Goal: Task Accomplishment & Management: Use online tool/utility

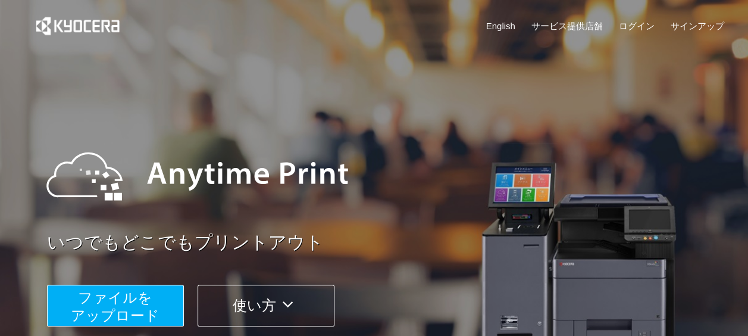
scroll to position [59, 0]
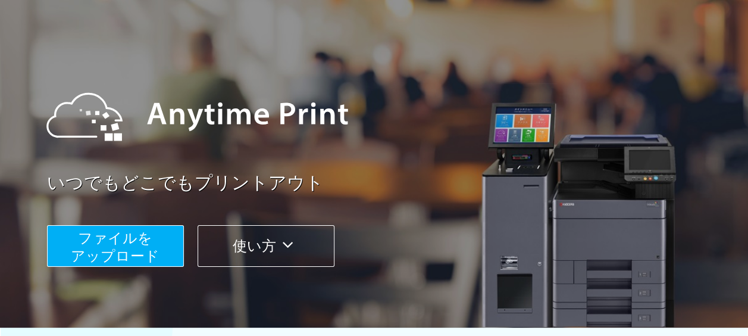
click at [123, 256] on span "ファイルを ​​アップロード" at bounding box center [115, 247] width 89 height 34
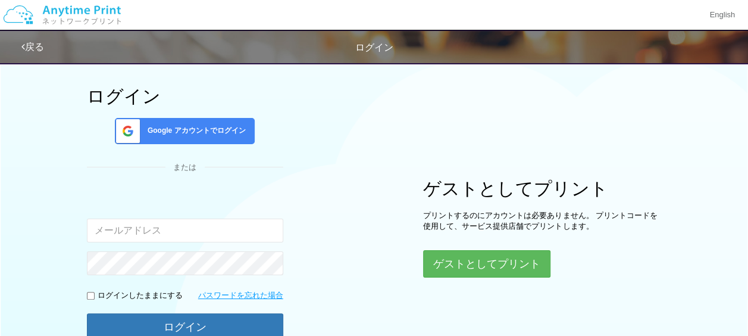
scroll to position [43, 0]
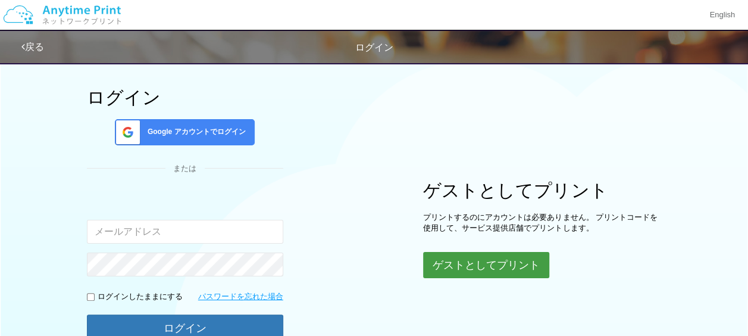
click at [481, 270] on button "ゲストとしてプリント" at bounding box center [486, 265] width 126 height 26
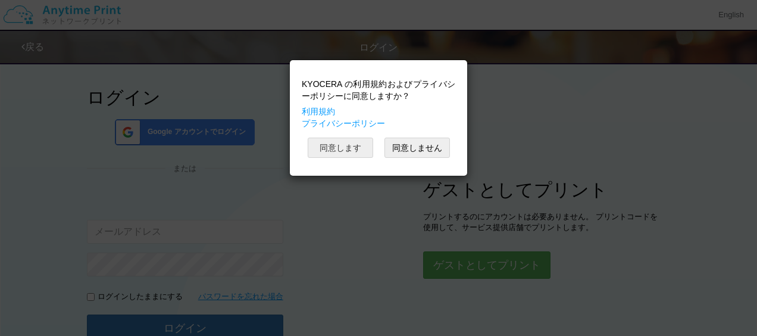
click at [349, 142] on button "同意します" at bounding box center [340, 147] width 65 height 20
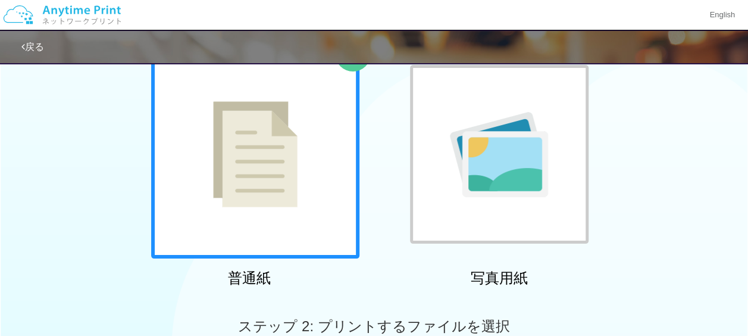
scroll to position [103, 0]
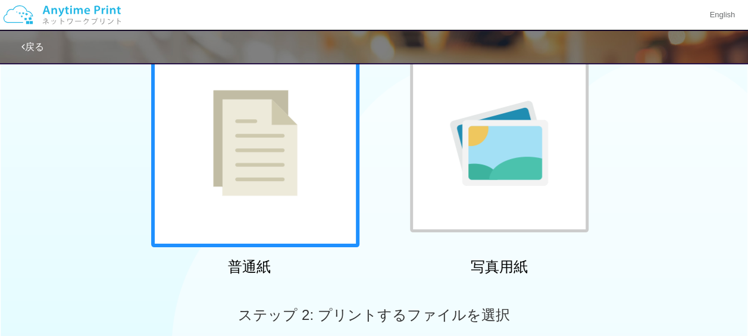
click at [324, 144] on div at bounding box center [255, 143] width 208 height 208
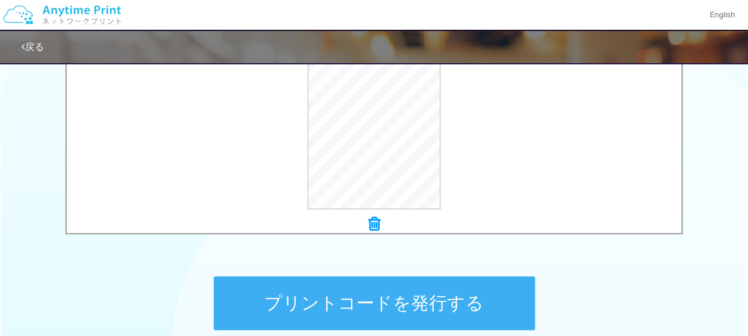
scroll to position [519, 0]
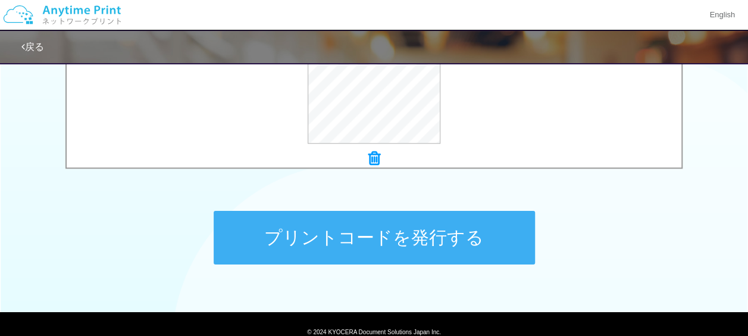
click at [377, 244] on button "プリントコードを発行する" at bounding box center [374, 238] width 321 height 54
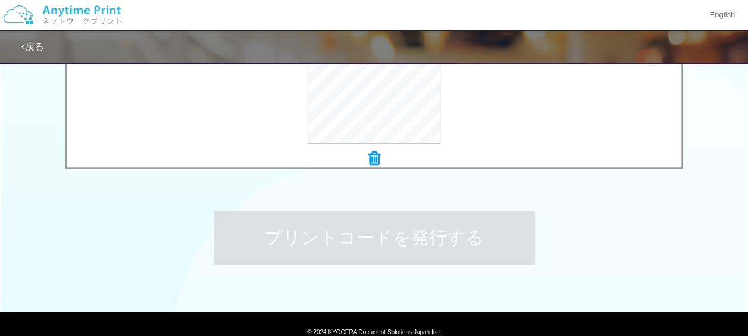
scroll to position [0, 0]
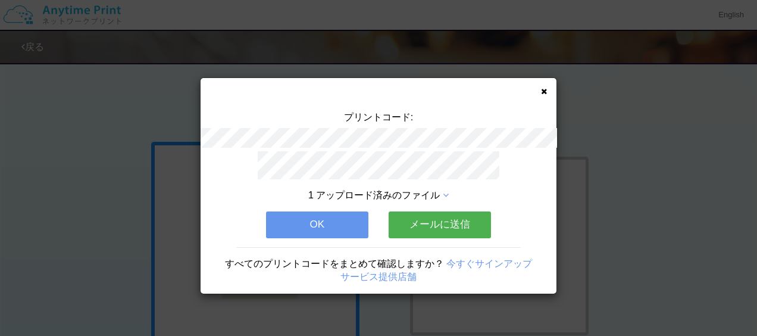
click at [437, 190] on span "1 アップロード済みのファイル" at bounding box center [373, 195] width 131 height 10
click at [444, 190] on icon at bounding box center [446, 195] width 6 height 10
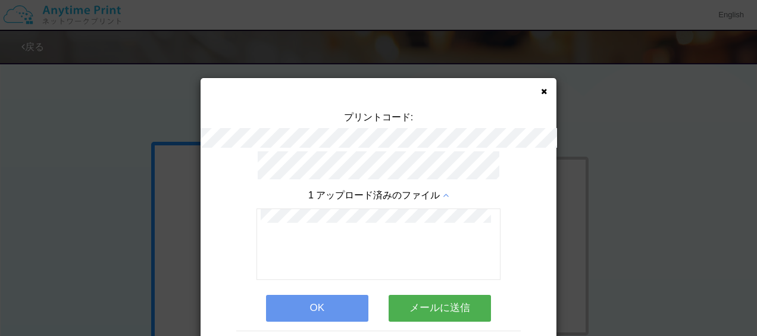
click at [444, 190] on icon at bounding box center [446, 195] width 6 height 10
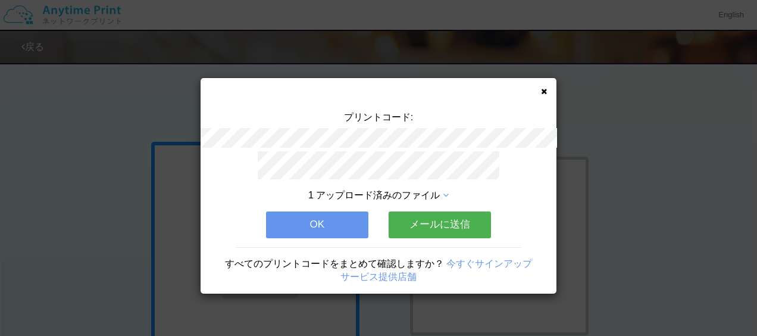
click at [542, 87] on icon at bounding box center [544, 91] width 6 height 8
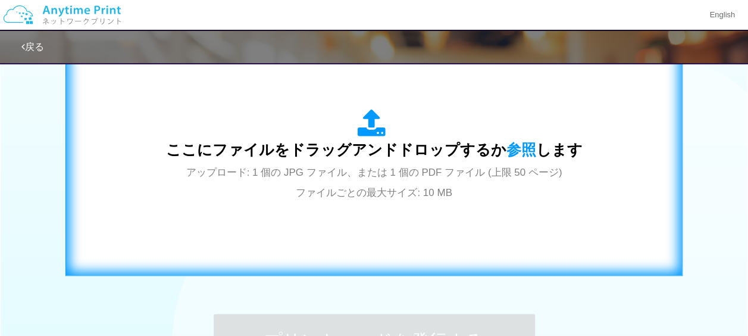
scroll to position [357, 0]
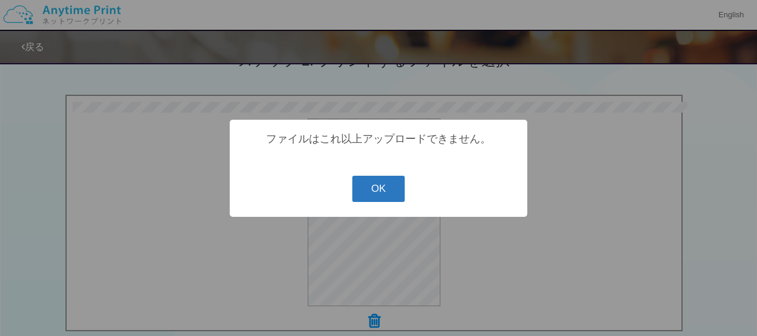
click at [377, 184] on button "OK" at bounding box center [378, 189] width 53 height 26
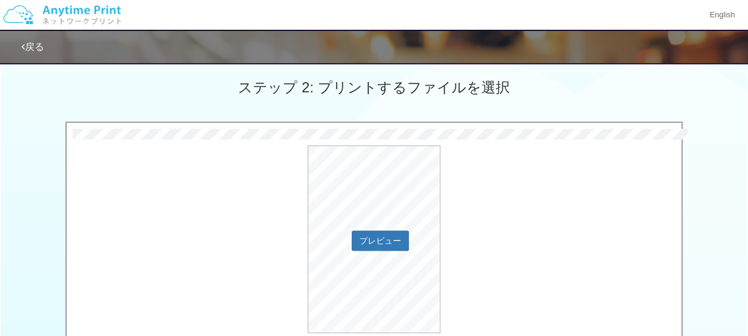
scroll to position [476, 0]
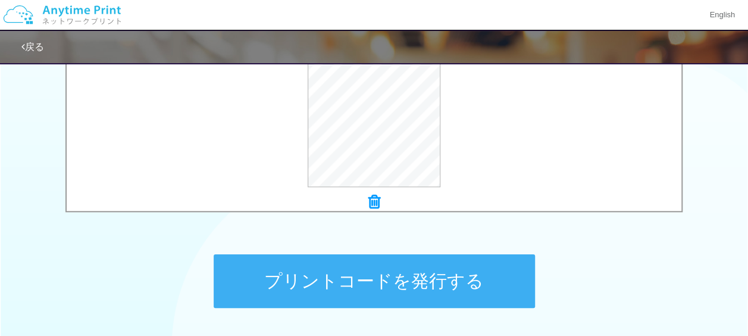
click at [427, 272] on button "プリントコードを発行する" at bounding box center [374, 281] width 321 height 54
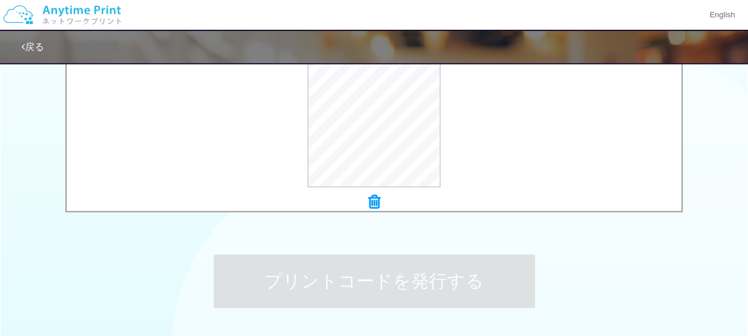
scroll to position [0, 0]
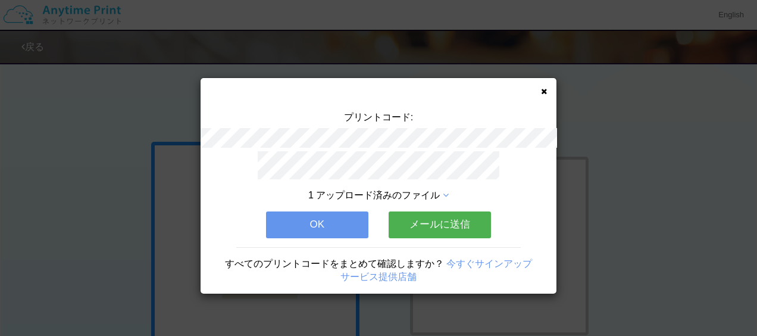
click at [431, 190] on span "1 アップロード済みのファイル" at bounding box center [373, 195] width 131 height 10
click at [544, 89] on icon at bounding box center [544, 91] width 6 height 8
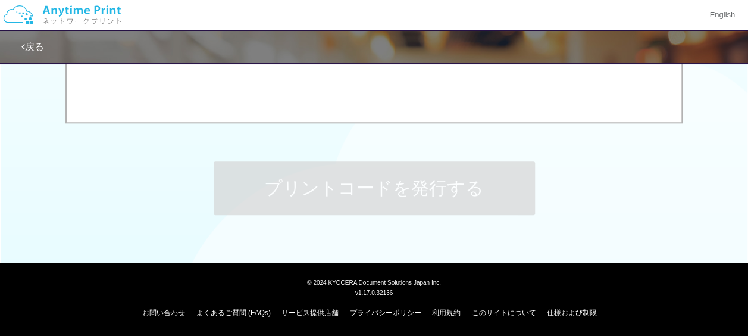
scroll to position [390, 0]
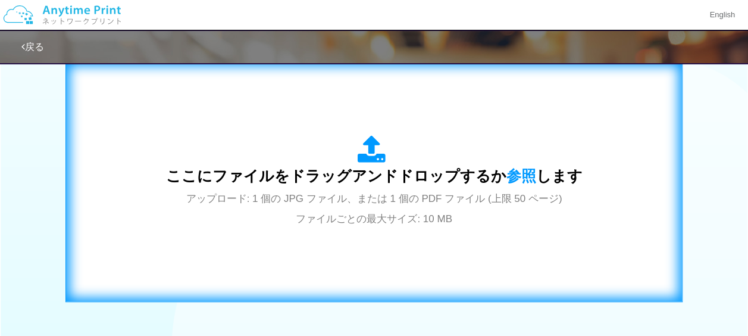
click at [491, 161] on div "ここにファイルをドラッグアンドドロップするか 参照 します アップロード: 1 個の JPG ファイル、または 1 個の PDF ファイル (上限 50 ペー…" at bounding box center [374, 181] width 416 height 93
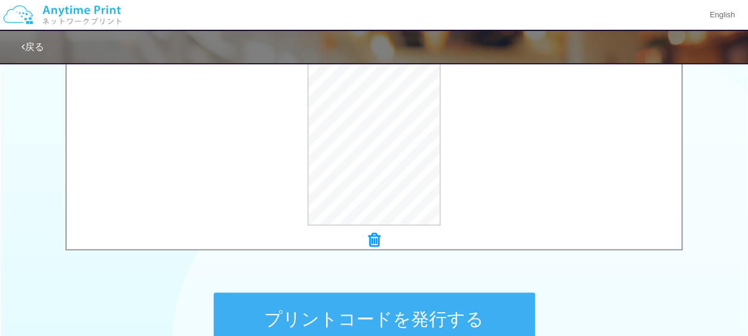
scroll to position [509, 0]
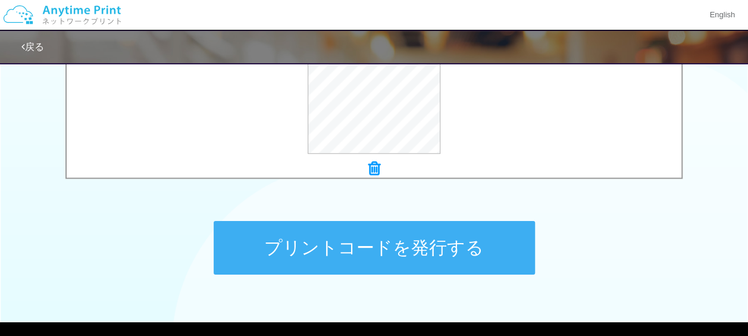
click at [364, 234] on button "プリントコードを発行する" at bounding box center [374, 248] width 321 height 54
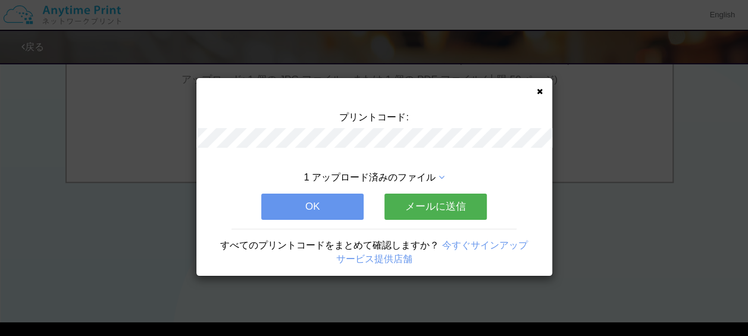
scroll to position [0, 0]
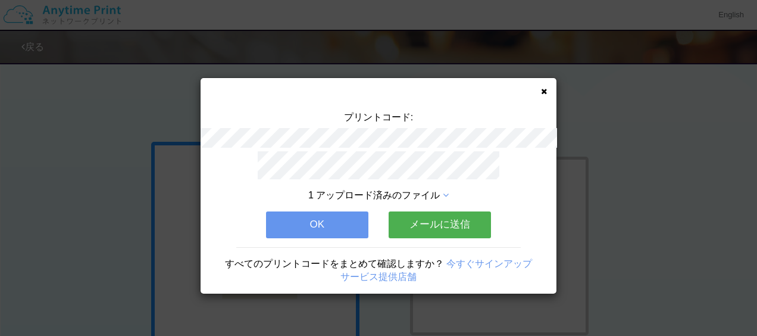
click at [415, 212] on button "メールに送信" at bounding box center [440, 224] width 102 height 26
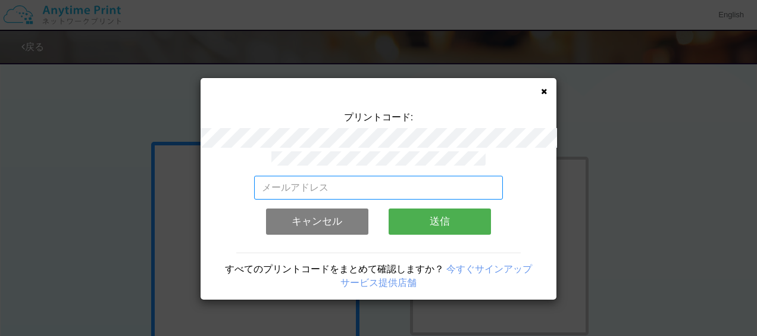
click at [403, 176] on input "email" at bounding box center [378, 188] width 249 height 24
type input "[EMAIL_ADDRESS][DOMAIN_NAME]"
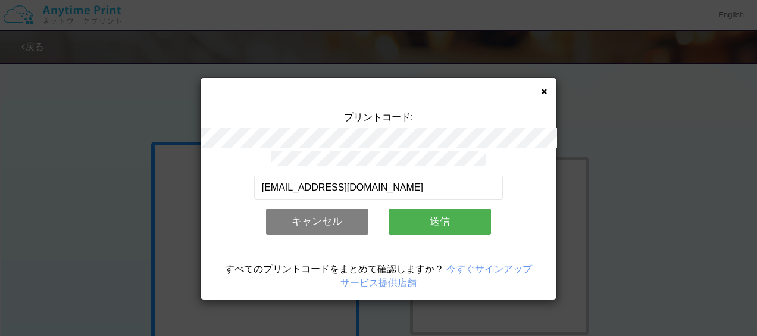
click at [444, 212] on button "送信" at bounding box center [440, 221] width 102 height 26
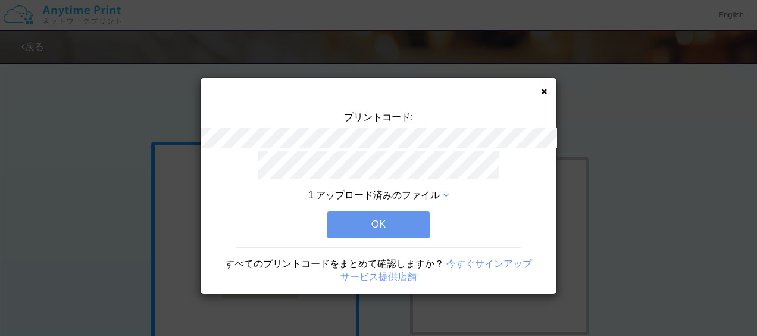
click at [399, 218] on button "OK" at bounding box center [378, 224] width 102 height 26
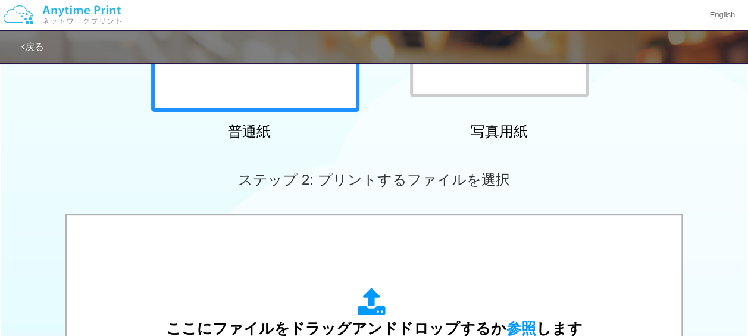
scroll to position [476, 0]
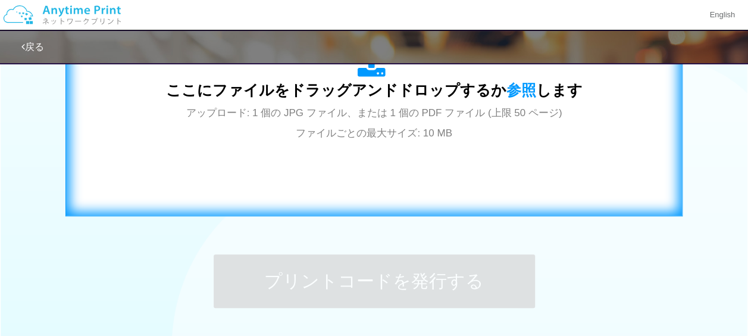
click at [408, 184] on div "ここにファイルをドラッグアンドドロップするか 参照 します アップロード: 1 個の JPG ファイル、または 1 個の PDF ファイル (上限 50 ペー…" at bounding box center [374, 95] width 592 height 215
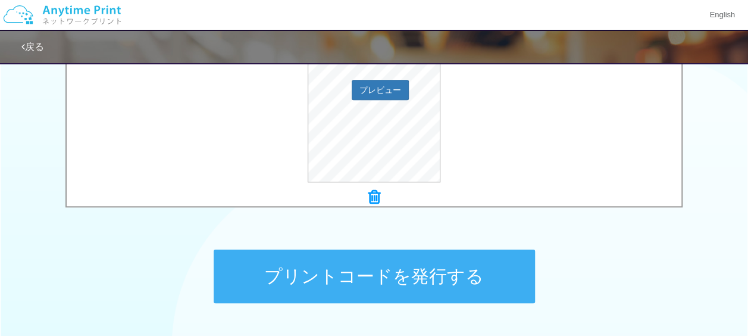
scroll to position [509, 0]
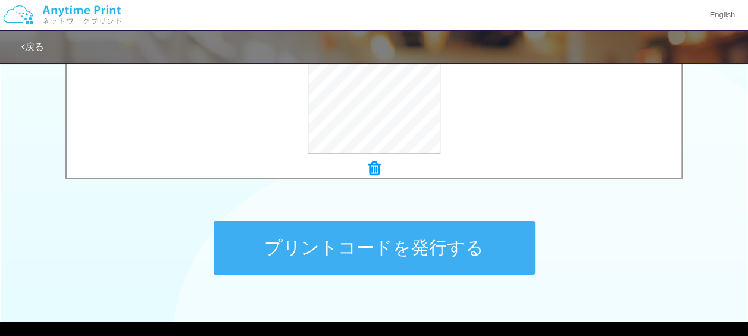
click at [468, 256] on button "プリントコードを発行する" at bounding box center [374, 248] width 321 height 54
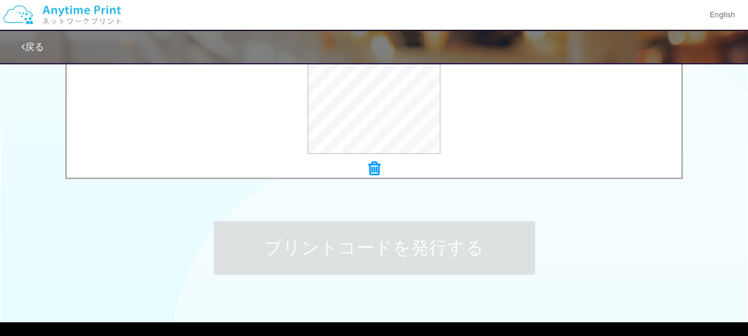
scroll to position [0, 0]
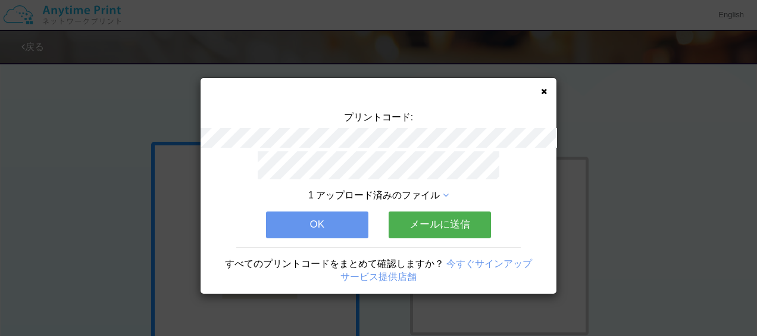
click at [454, 219] on button "メールに送信" at bounding box center [440, 224] width 102 height 26
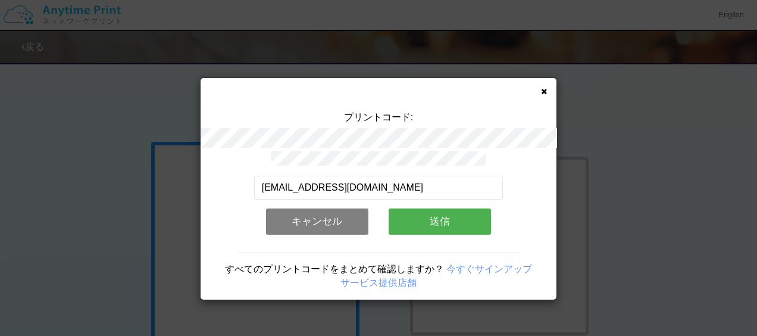
click at [414, 212] on button "送信" at bounding box center [440, 221] width 102 height 26
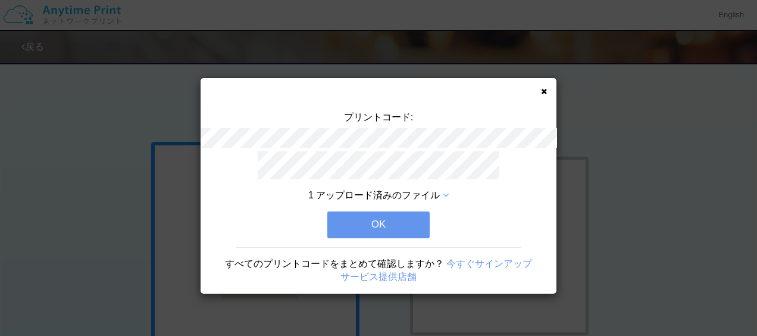
click at [414, 212] on button "OK" at bounding box center [378, 224] width 102 height 26
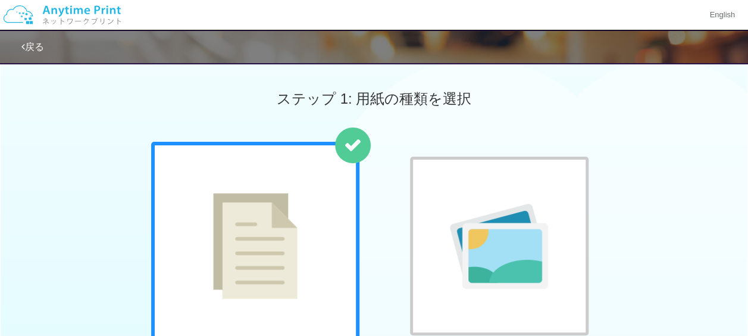
click at [414, 212] on div at bounding box center [499, 245] width 178 height 178
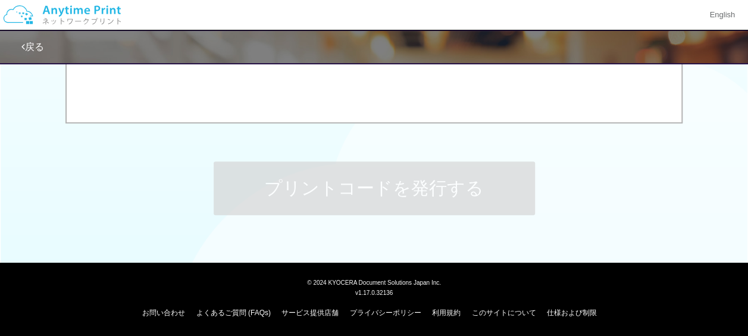
scroll to position [569, 0]
